Goal: Transaction & Acquisition: Purchase product/service

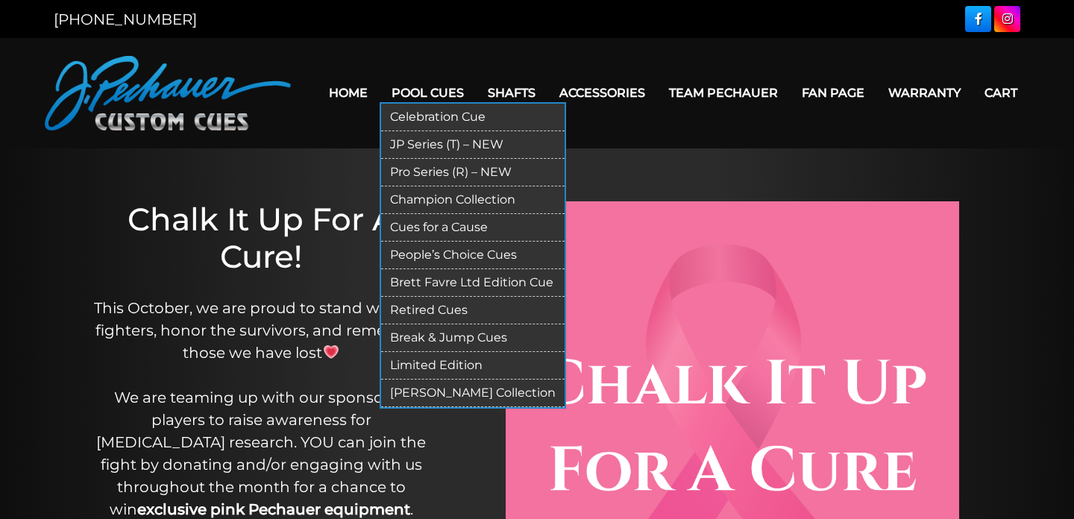
click at [443, 170] on link "Pro Series (R) – NEW" at bounding box center [473, 173] width 184 height 28
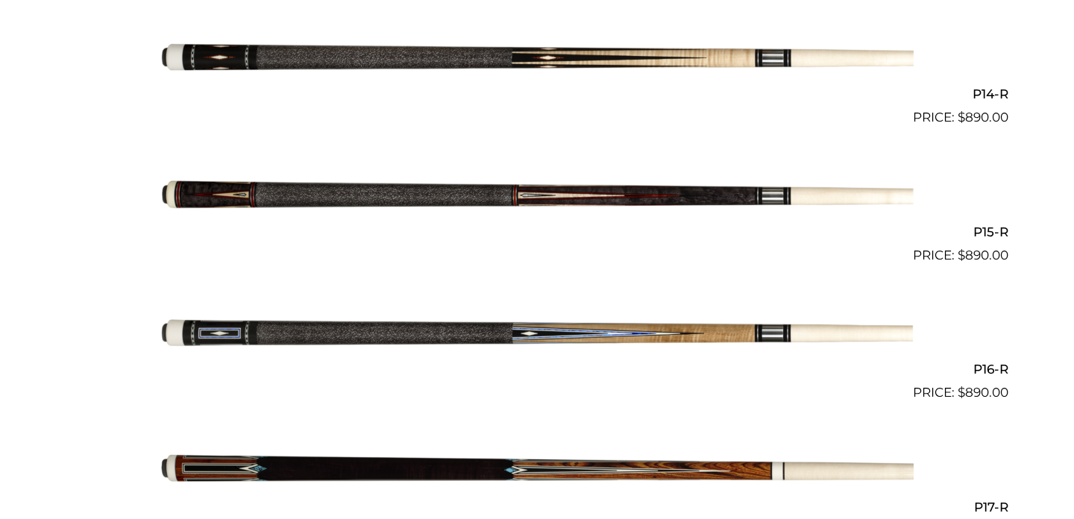
scroll to position [2312, 0]
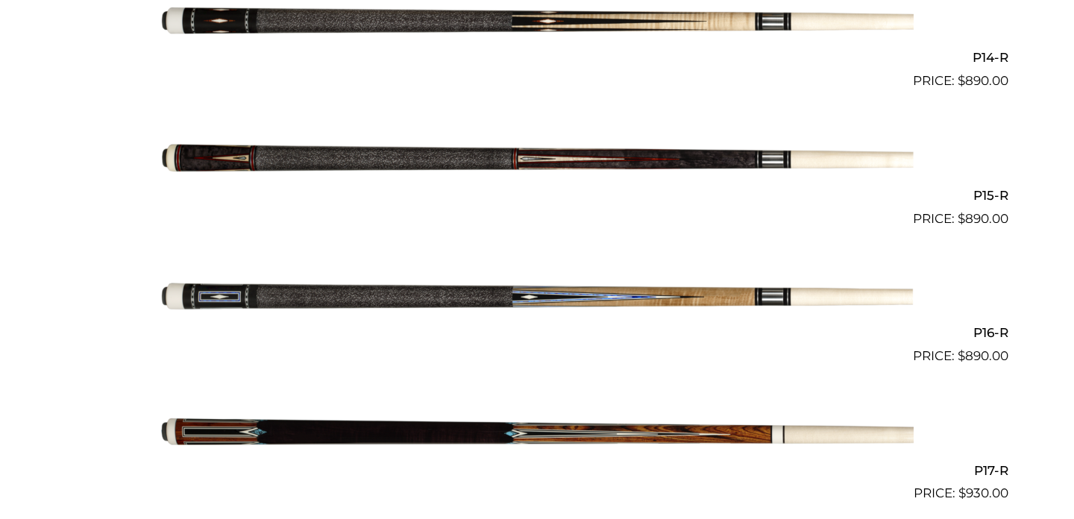
click at [476, 299] on img at bounding box center [537, 297] width 754 height 125
